Goal: Use online tool/utility: Utilize a website feature to perform a specific function

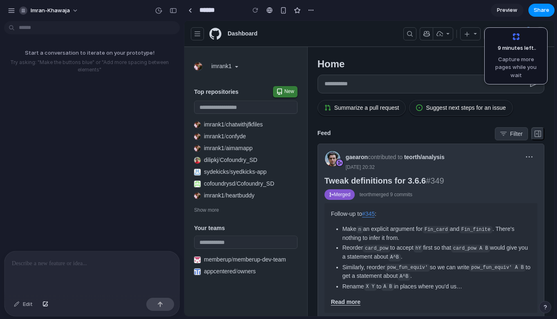
click at [283, 94] on span "New" at bounding box center [285, 92] width 18 height 8
click at [286, 87] on link "New" at bounding box center [285, 91] width 25 height 11
click at [62, 270] on div at bounding box center [91, 273] width 175 height 43
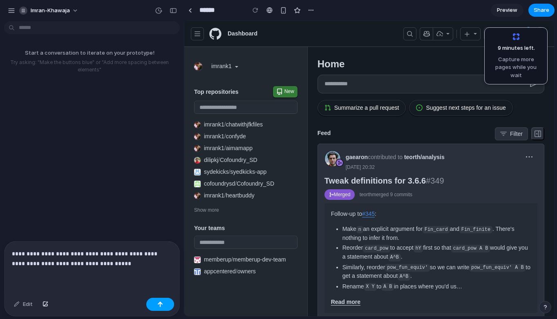
click at [156, 309] on button "button" at bounding box center [160, 304] width 28 height 13
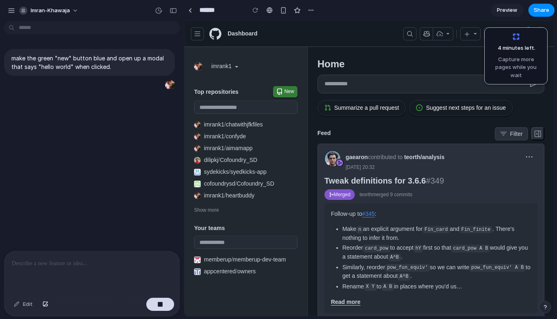
click at [332, 114] on button "Summarize a pull request" at bounding box center [361, 108] width 89 height 16
drag, startPoint x: 339, startPoint y: 126, endPoint x: 347, endPoint y: 138, distance: 14.7
click at [396, 129] on div "Feed Filter 8 Filter Events Activity you want to see on your feed Announcements…" at bounding box center [430, 133] width 227 height 13
